Goal: Use online tool/utility: Utilize a website feature to perform a specific function

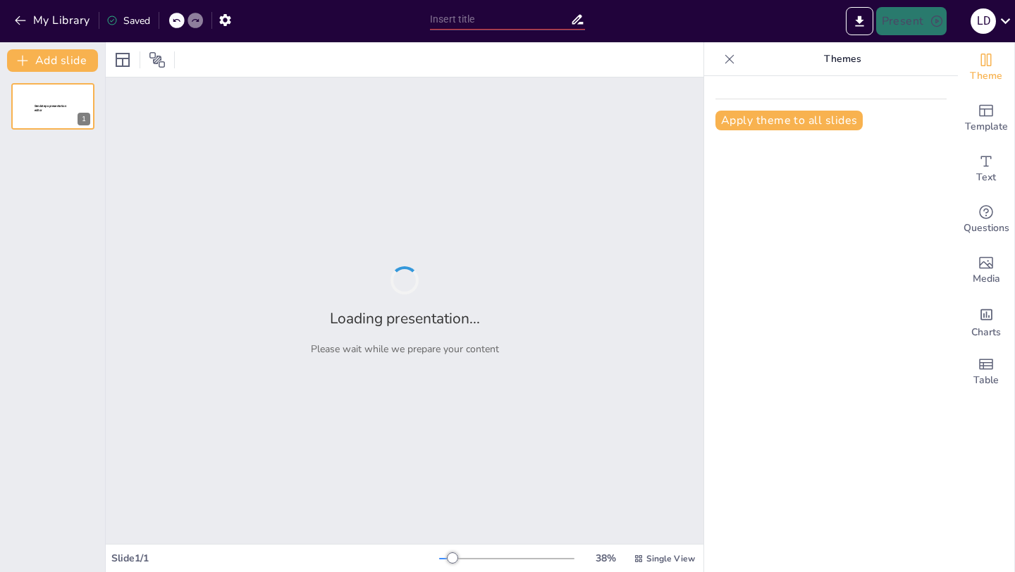
type input "Tegenslagen en Lessen: Persoonlijke Groei door [PERSON_NAME]"
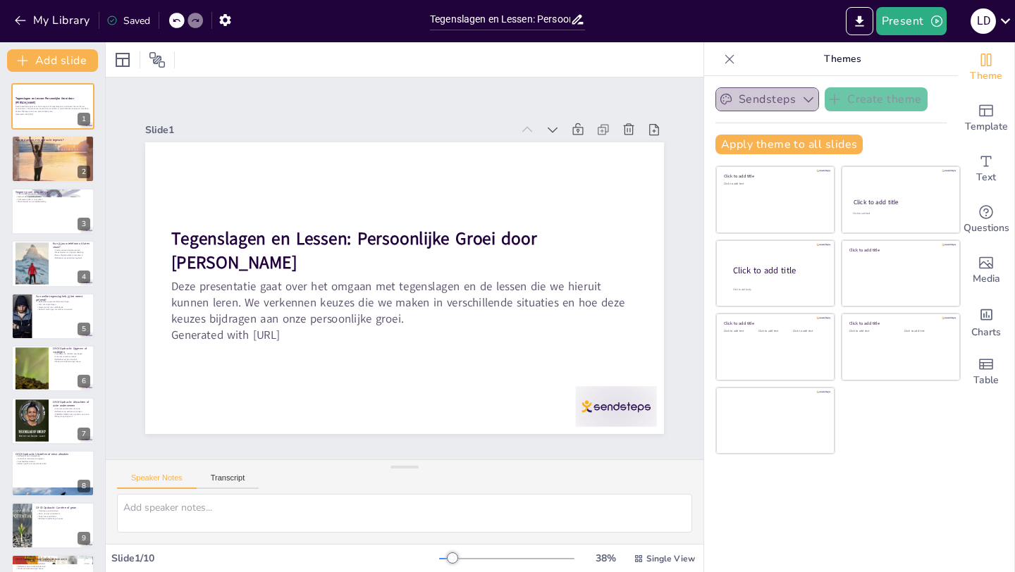
click at [805, 95] on icon "button" at bounding box center [808, 99] width 14 height 14
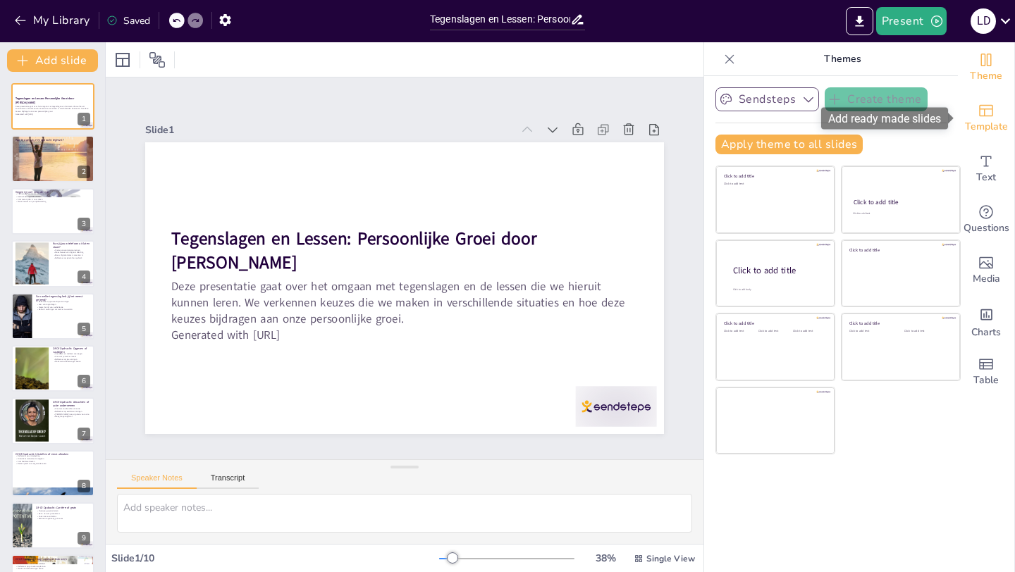
click at [989, 118] on div "Template" at bounding box center [986, 118] width 56 height 51
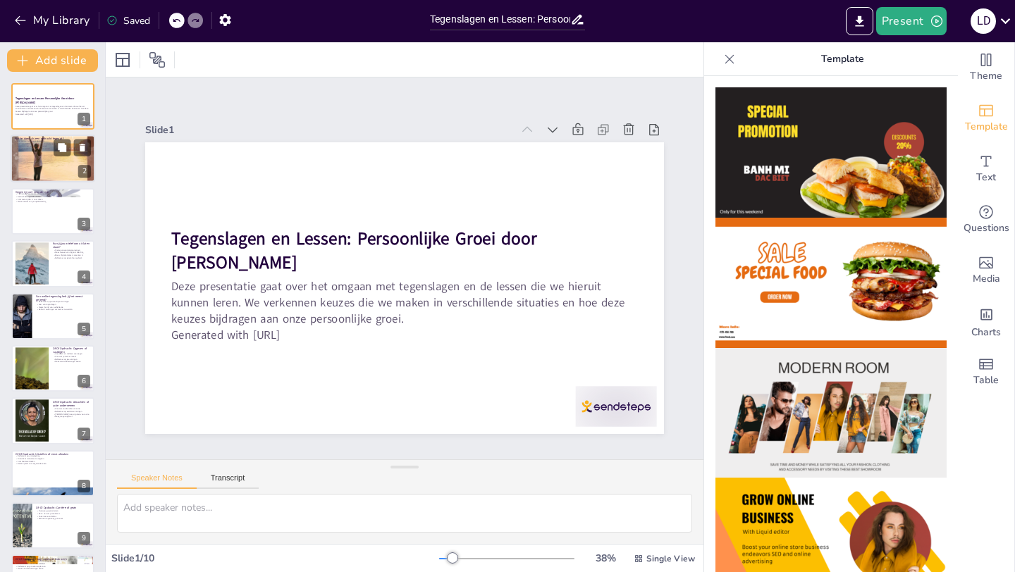
click at [62, 159] on div at bounding box center [53, 158] width 85 height 85
type textarea "Blijf kalm en analyseer obstakels. Dit helpt je om een duidelijk beeld te krijg…"
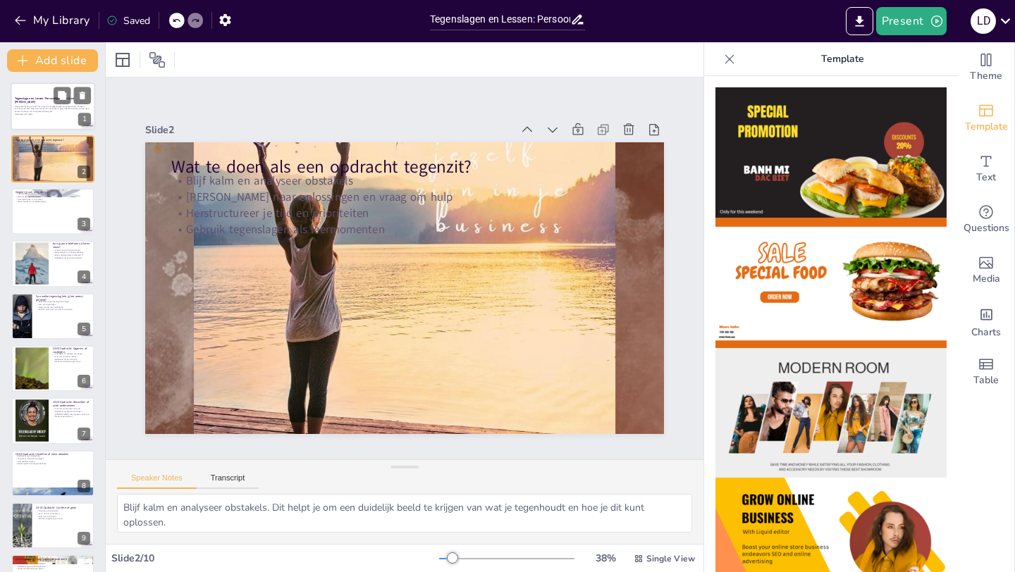
click at [57, 113] on p "Generated with [URL]" at bounding box center [53, 114] width 76 height 3
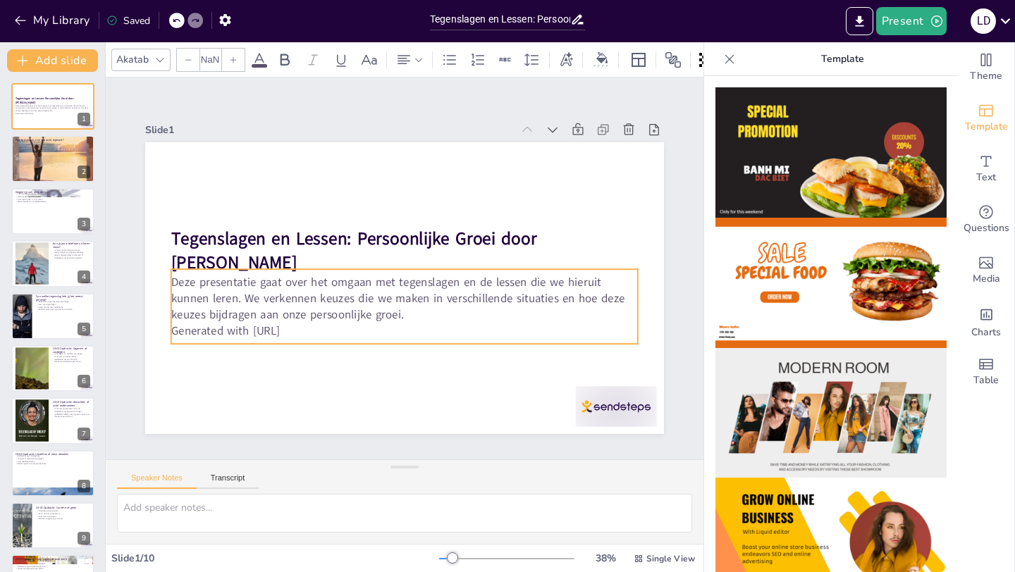
type input "32"
click at [407, 307] on p "Deze presentatie gaat over het omgaan met tegenslagen en de lessen die we hieru…" at bounding box center [398, 297] width 466 height 144
click at [407, 307] on p "Deze presentatie gaat over het omgaan met tegenslagen en de lessen die we hieru…" at bounding box center [395, 297] width 459 height 190
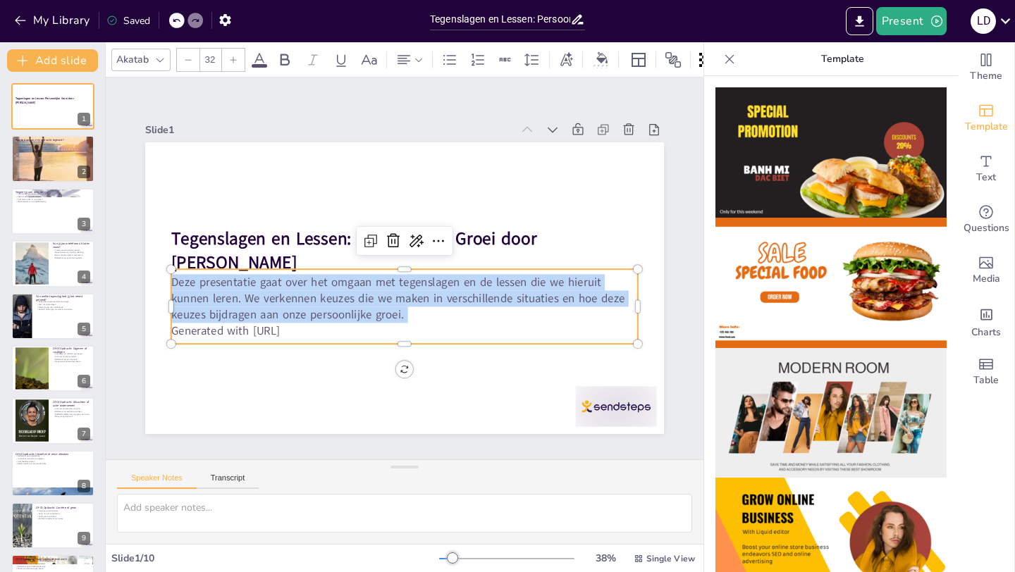
click at [407, 307] on p "Deze presentatie gaat over het omgaan met tegenslagen en de lessen die we hieru…" at bounding box center [395, 297] width 459 height 190
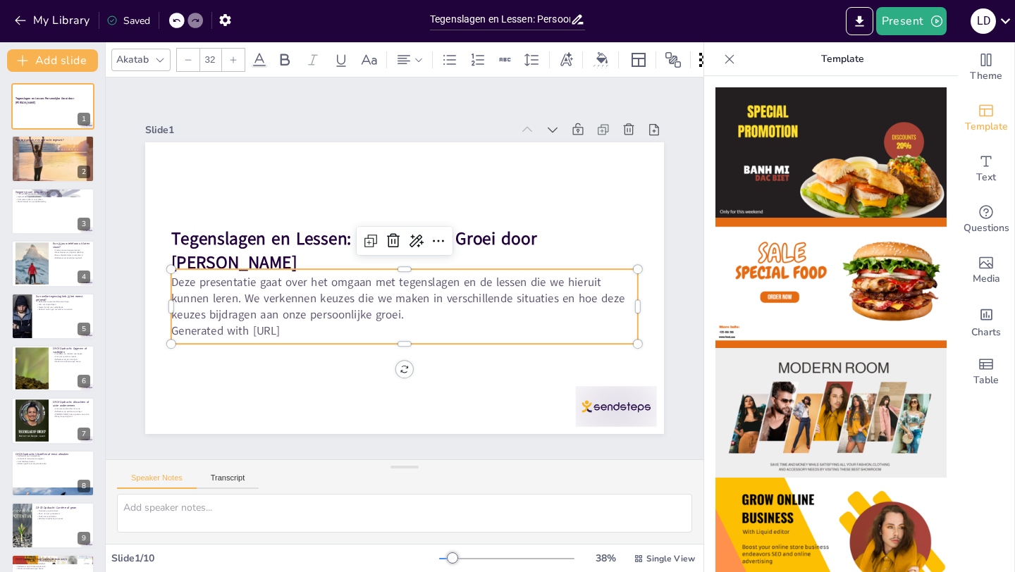
click at [399, 324] on p "Generated with [URL]" at bounding box center [398, 330] width 466 height 65
drag, startPoint x: 440, startPoint y: 326, endPoint x: 131, endPoint y: 226, distance: 324.9
click at [130, 226] on div "Slide 1 Tegenslagen en Lessen: Persoonlijke Groei door [PERSON_NAME] Deze prese…" at bounding box center [405, 269] width 646 height 666
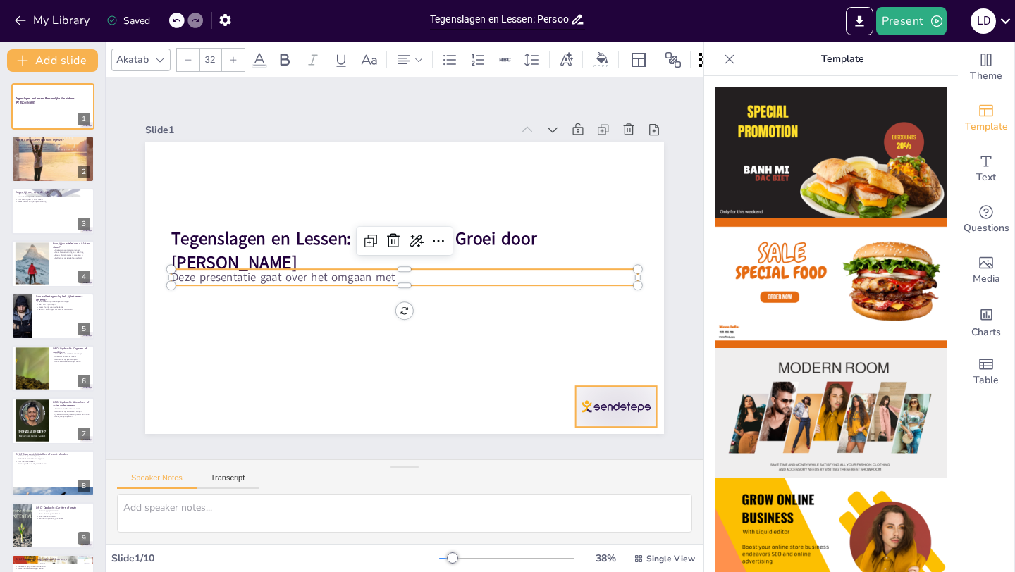
click at [607, 433] on div at bounding box center [562, 464] width 89 height 63
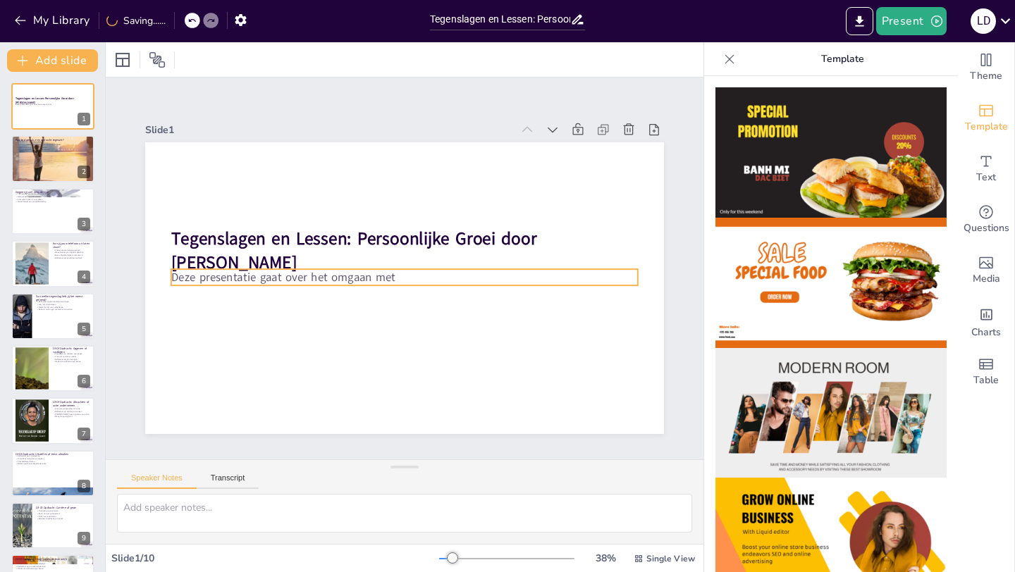
click at [316, 278] on p "Deze presentatie gaat over het omgaan met" at bounding box center [400, 275] width 412 height 247
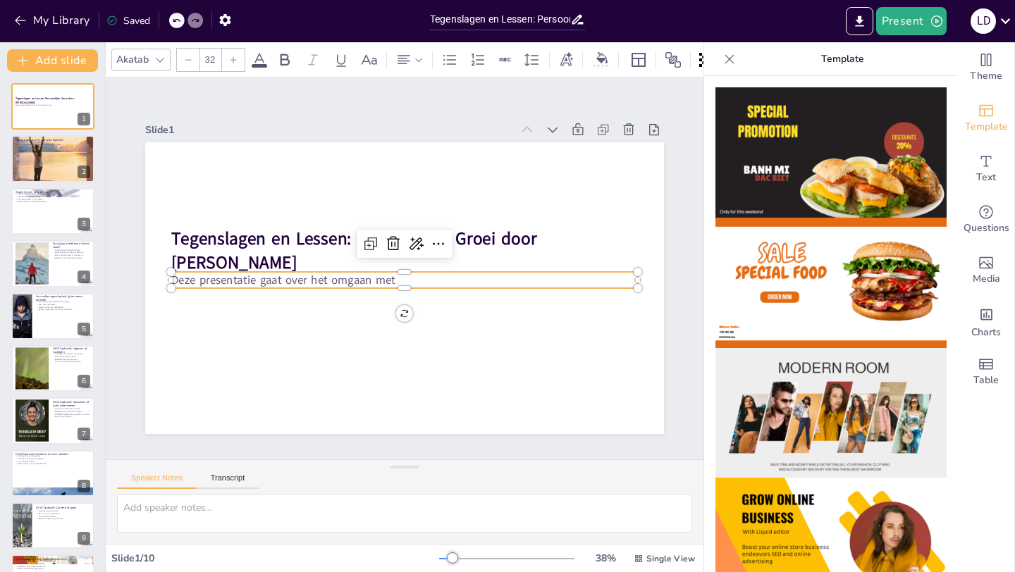
click at [315, 278] on p "Deze presentatie gaat over het omgaan met" at bounding box center [396, 261] width 288 height 387
click at [396, 238] on icon at bounding box center [404, 241] width 17 height 18
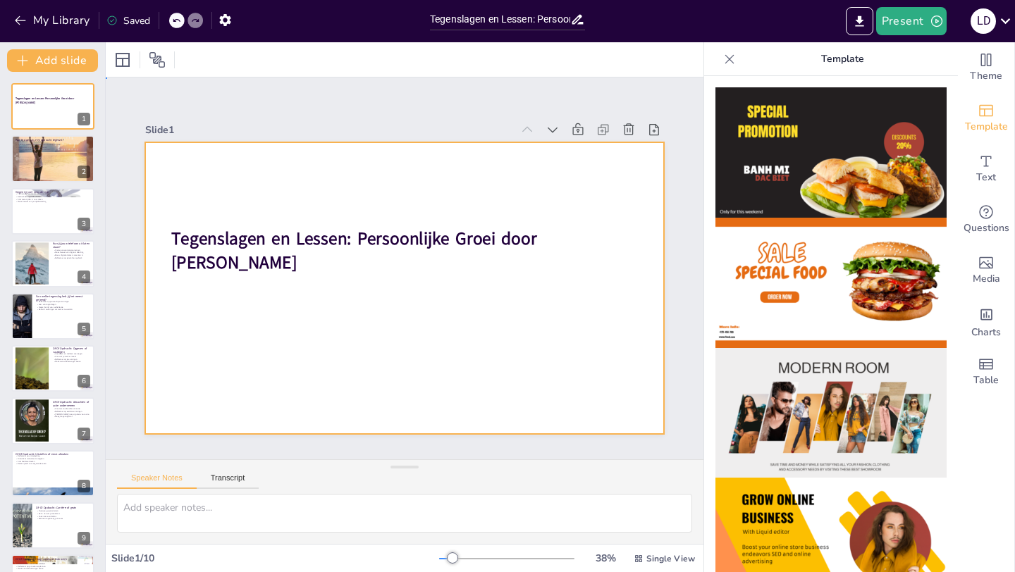
click at [419, 371] on div at bounding box center [397, 287] width 583 height 438
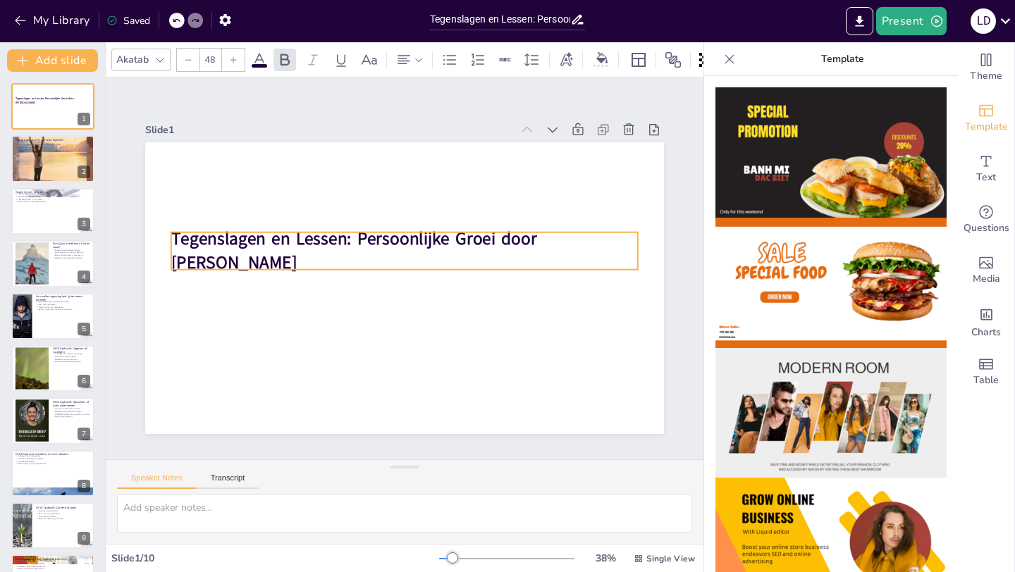
click at [424, 245] on strong "Tegenslagen en Lessen: Persoonlijke Groei door [PERSON_NAME]" at bounding box center [365, 220] width 353 height 170
click at [424, 245] on strong "Tegenslagen en Lessen: Persoonlijke Groei door [PERSON_NAME]" at bounding box center [358, 228] width 367 height 99
click at [462, 253] on strong "Tegenslagen en Lessen: Persoonlijke Groei door [PERSON_NAME]" at bounding box center [379, 212] width 304 height 262
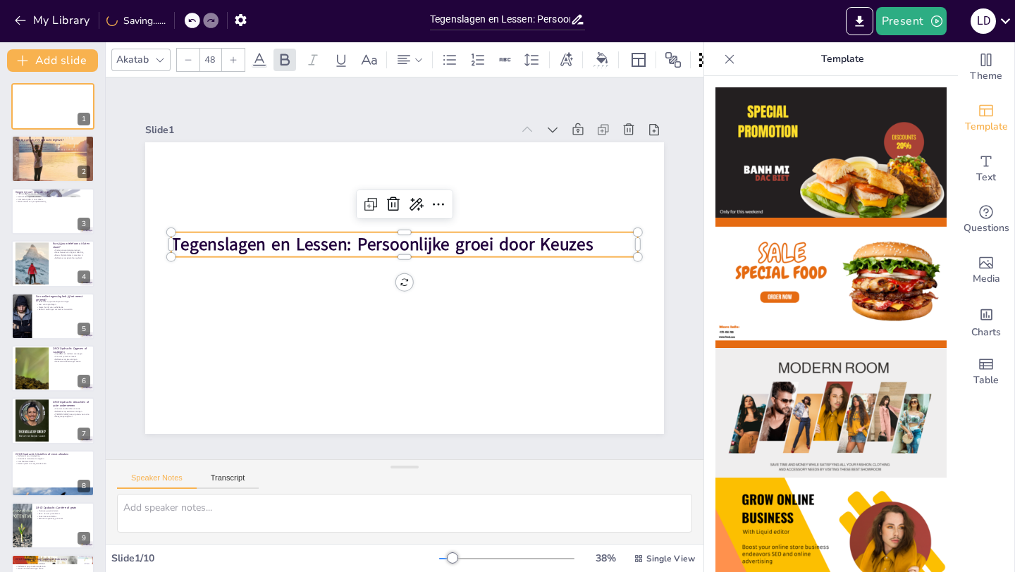
click at [353, 250] on strong "Tegenslagen en Lessen: Persoonlijke groei door Keuzes" at bounding box center [397, 235] width 377 height 231
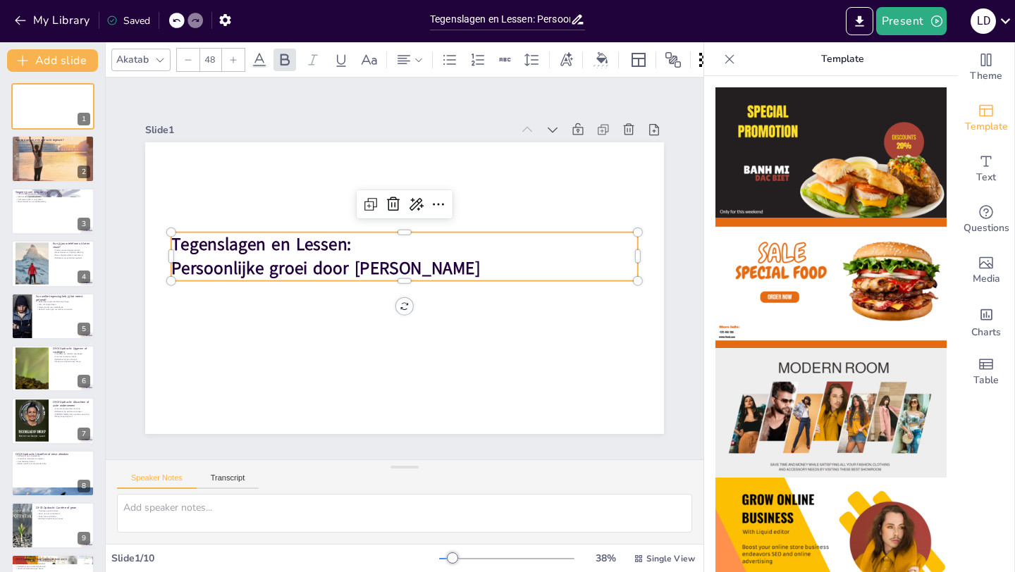
click at [357, 251] on p "Tegenslagen en Lessen:" at bounding box center [417, 247] width 416 height 254
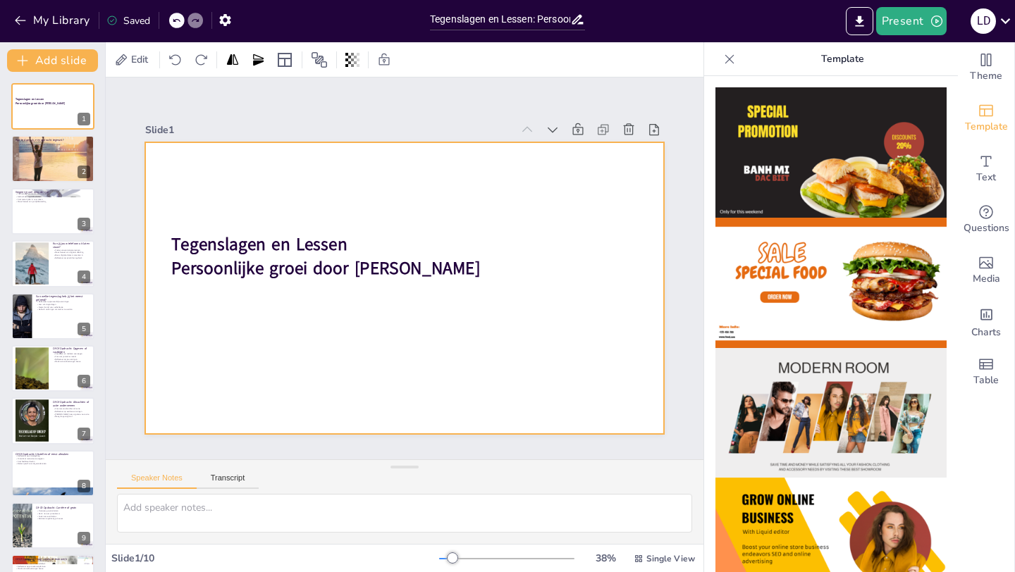
click at [454, 226] on div at bounding box center [396, 286] width 593 height 477
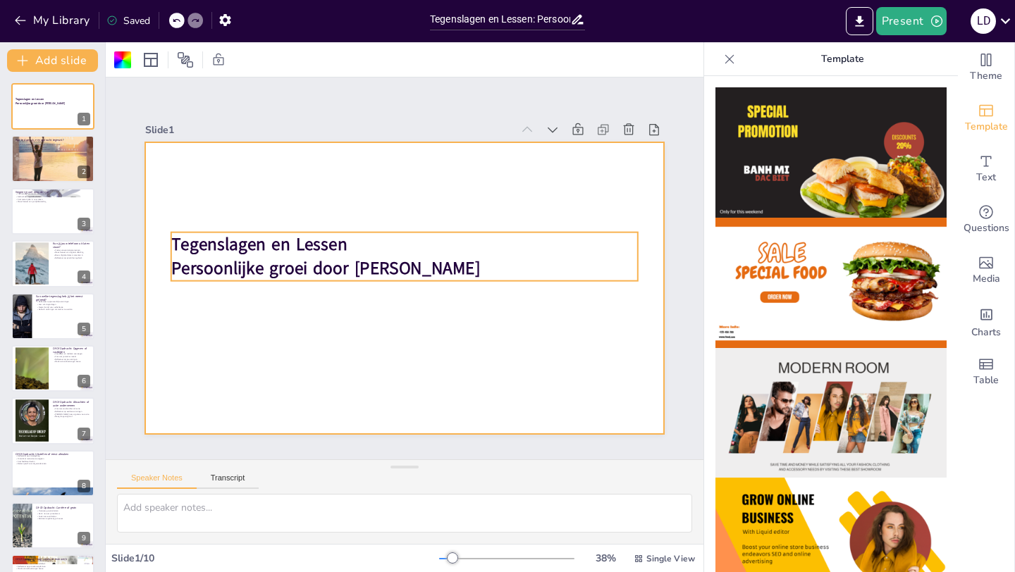
click at [451, 255] on p "Tegenslagen en Lessen" at bounding box center [412, 245] width 452 height 167
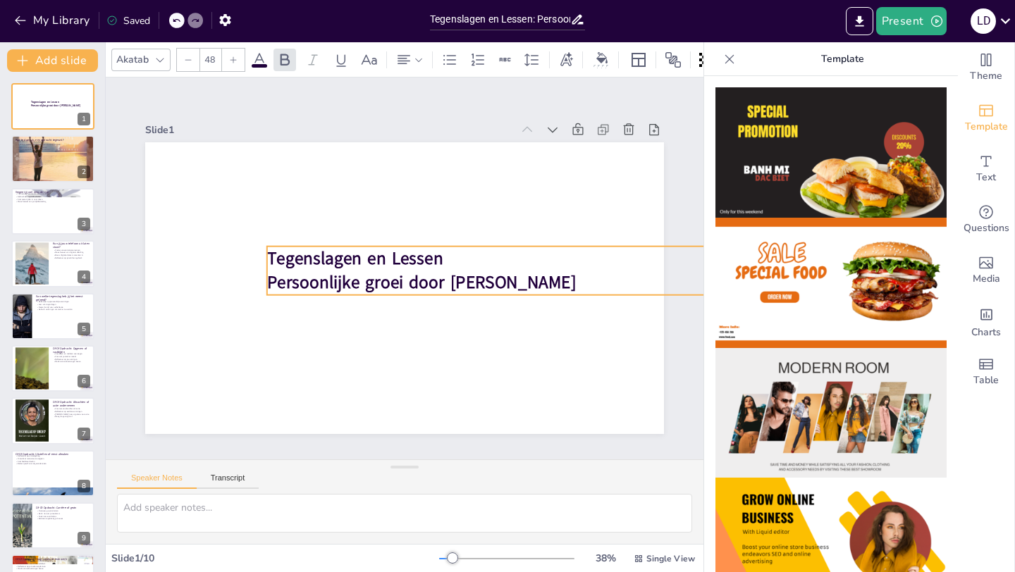
drag, startPoint x: 423, startPoint y: 259, endPoint x: 519, endPoint y: 272, distance: 96.8
click at [519, 272] on p "Persoonlijke groei door [PERSON_NAME]" at bounding box center [430, 362] width 212 height 436
click at [44, 173] on div at bounding box center [53, 158] width 85 height 85
type textarea "Blijf kalm en analyseer obstakels. Dit helpt je om een duidelijk beeld te krijg…"
